Goal: Navigation & Orientation: Find specific page/section

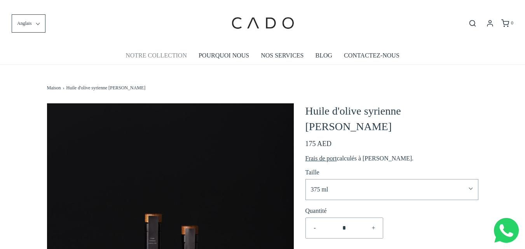
click at [154, 54] on font "NOTRE COLLECTION" at bounding box center [155, 55] width 61 height 7
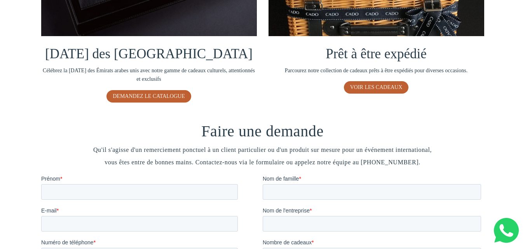
scroll to position [647, 0]
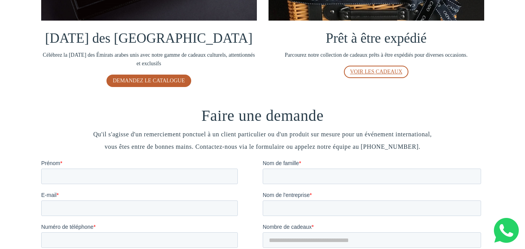
click at [381, 74] on font "VOIR LES CADEAUX" at bounding box center [376, 72] width 52 height 6
